Goal: Information Seeking & Learning: Learn about a topic

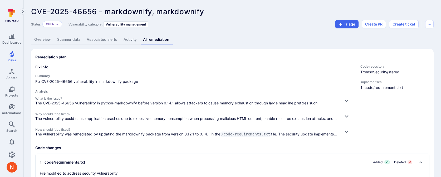
scroll to position [70, 0]
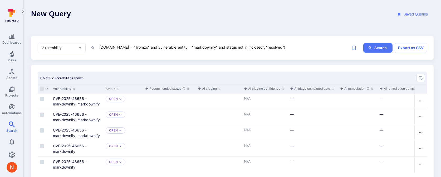
click at [193, 48] on textarea "project.name = "Tromzo" and vulnerable_entity = "markdownify" and status not in…" at bounding box center [224, 47] width 250 height 7
type textarea "project.name = "Tromzo" and vulnerable_entity = "redis" and status not in ("clo…"
